Goal: Information Seeking & Learning: Learn about a topic

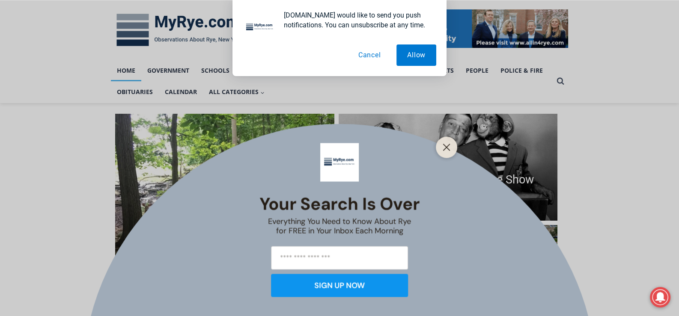
scroll to position [128, 0]
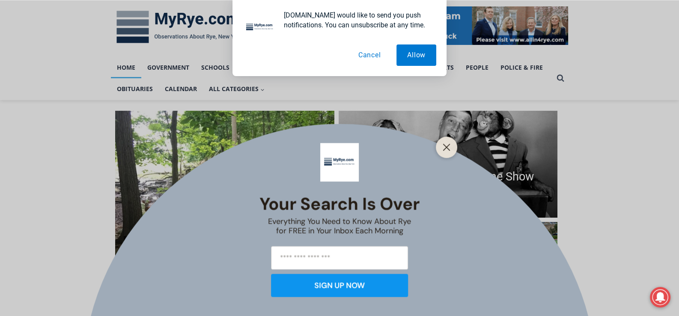
click at [447, 145] on icon "Close" at bounding box center [446, 147] width 8 height 8
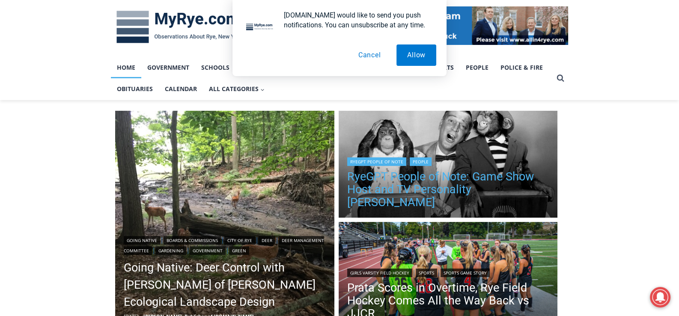
click at [454, 200] on link "RyeGPT People of Note: Game Show Host and TV Personality [PERSON_NAME]" at bounding box center [448, 189] width 202 height 39
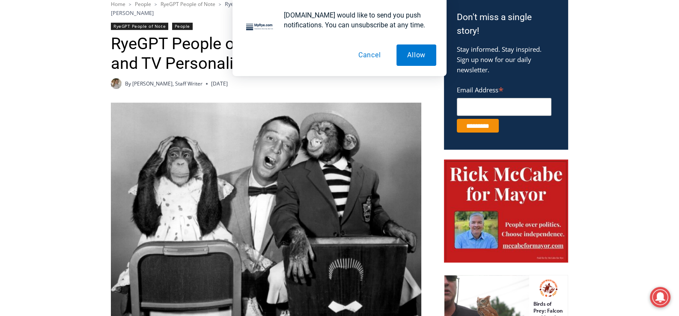
drag, startPoint x: 367, startPoint y: 54, endPoint x: 380, endPoint y: 92, distance: 39.2
click at [367, 55] on button "Cancel" at bounding box center [369, 55] width 44 height 21
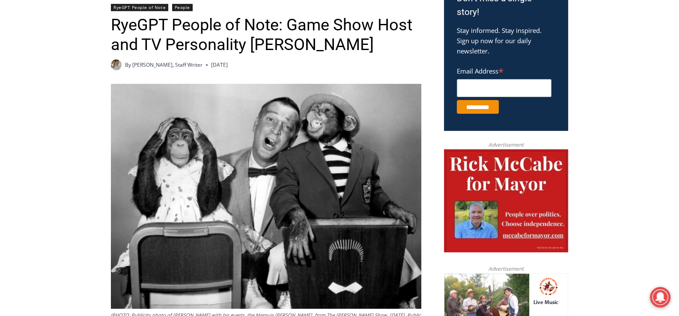
scroll to position [156, 0]
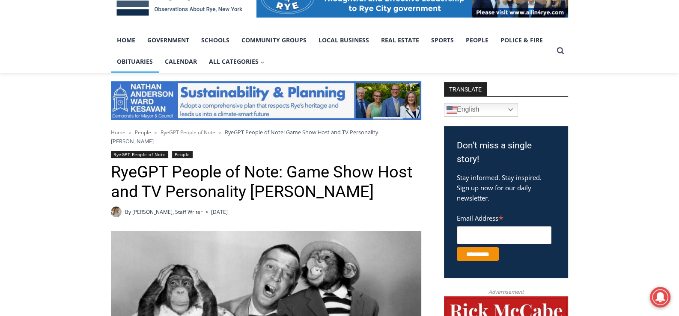
click at [131, 62] on link "Obituaries" at bounding box center [135, 61] width 48 height 21
